Goal: Register for event/course

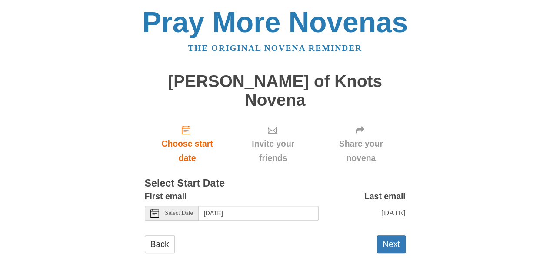
scroll to position [2, 0]
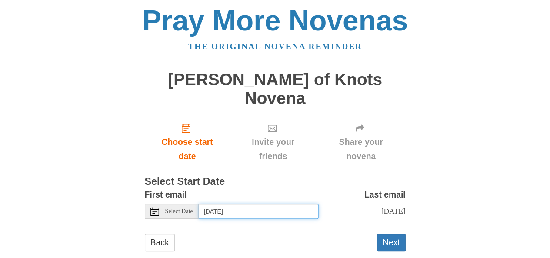
click at [294, 204] on input "Friday, September 26th" at bounding box center [259, 211] width 120 height 15
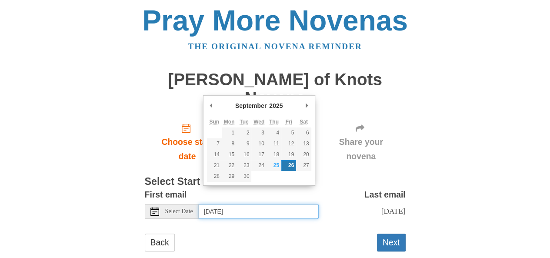
type input "Thursday, September 25th"
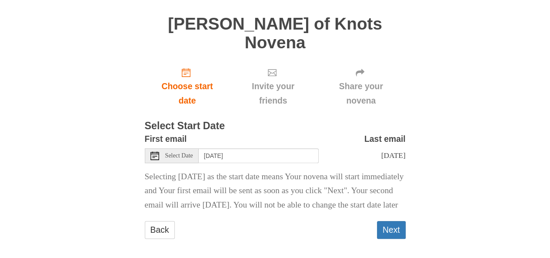
scroll to position [59, 0]
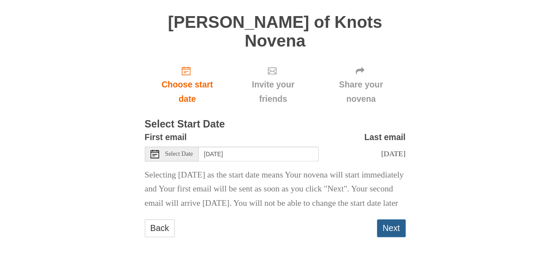
click at [394, 225] on button "Next" at bounding box center [391, 228] width 29 height 18
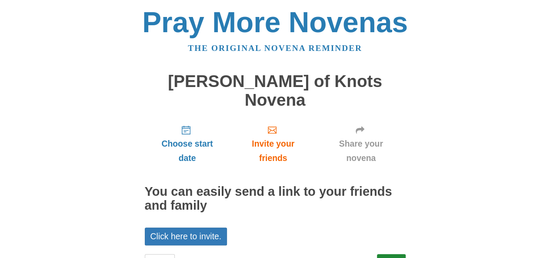
scroll to position [20, 0]
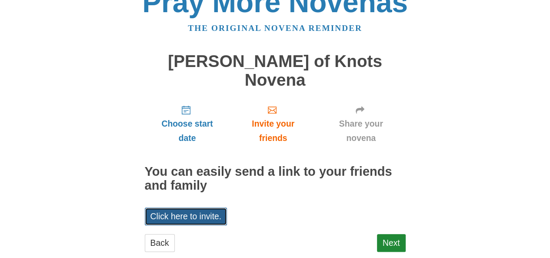
click at [203, 207] on link "Click here to invite." at bounding box center [186, 216] width 83 height 18
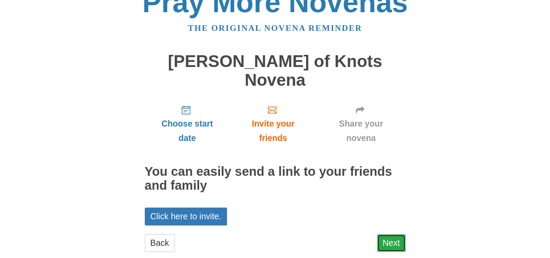
click at [392, 234] on link "Next" at bounding box center [391, 243] width 29 height 18
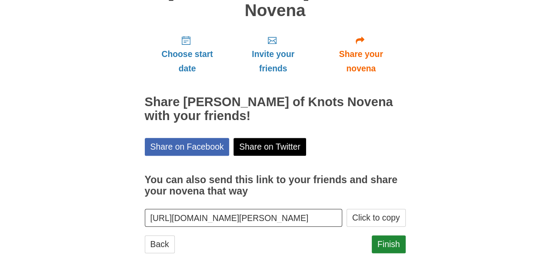
scroll to position [90, 0]
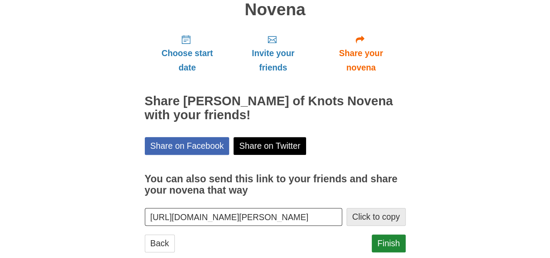
click at [387, 208] on button "Click to copy" at bounding box center [376, 217] width 59 height 18
click at [394, 234] on link "Finish" at bounding box center [389, 243] width 34 height 18
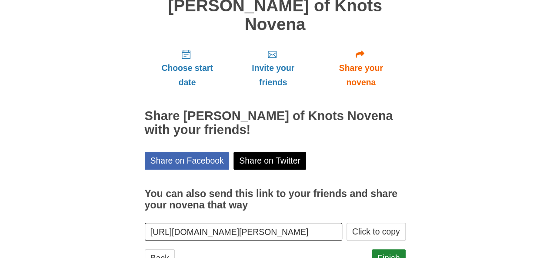
scroll to position [90, 0]
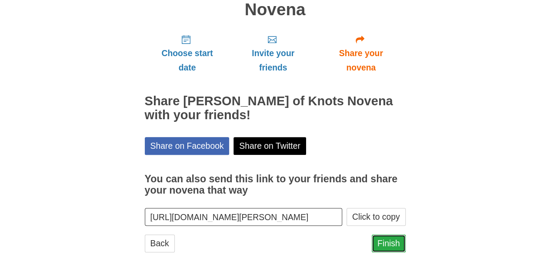
click at [396, 234] on link "Finish" at bounding box center [389, 243] width 34 height 18
